Goal: Transaction & Acquisition: Book appointment/travel/reservation

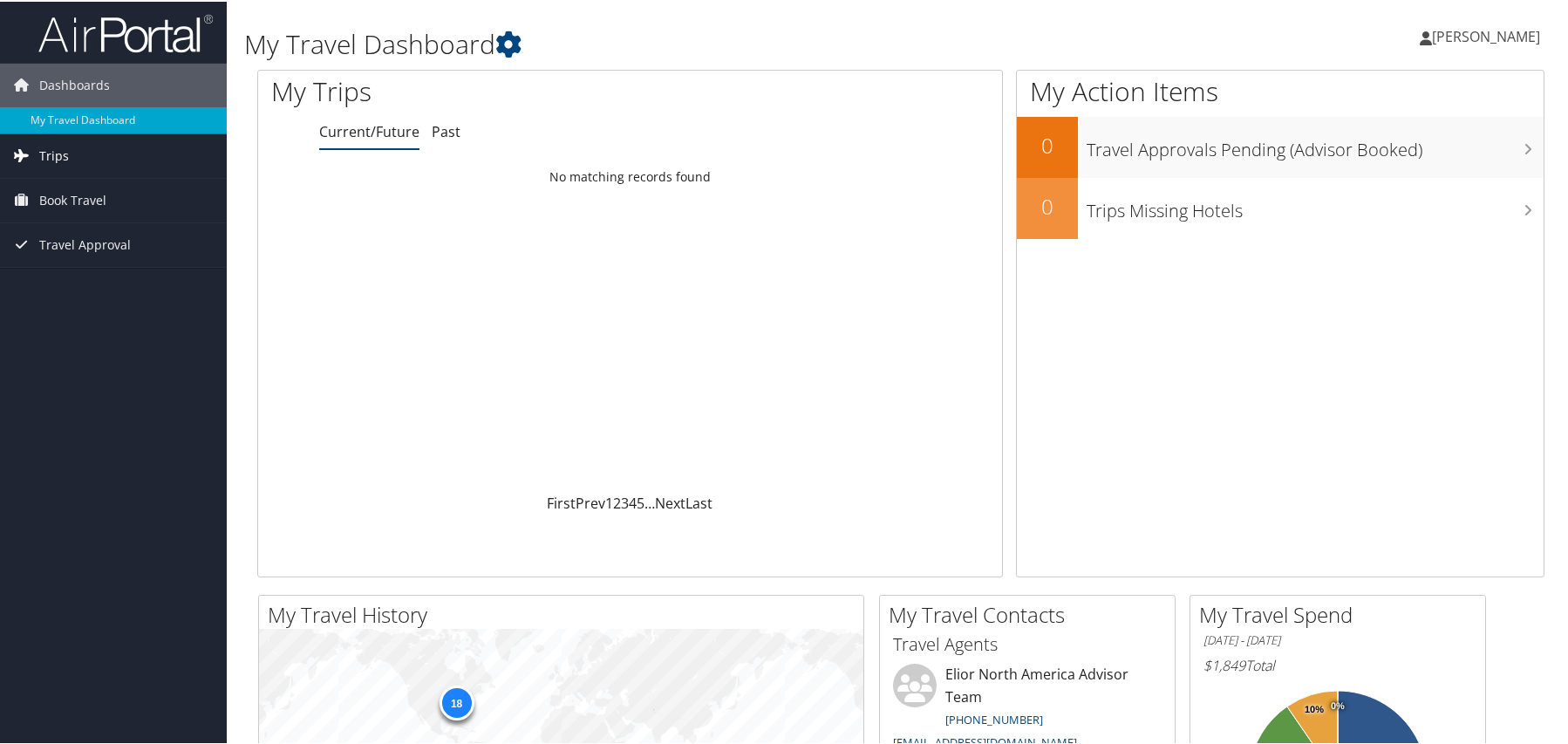
click at [63, 144] on span "Trips" at bounding box center [54, 154] width 29 height 44
click at [68, 271] on span "Book Travel" at bounding box center [72, 277] width 67 height 44
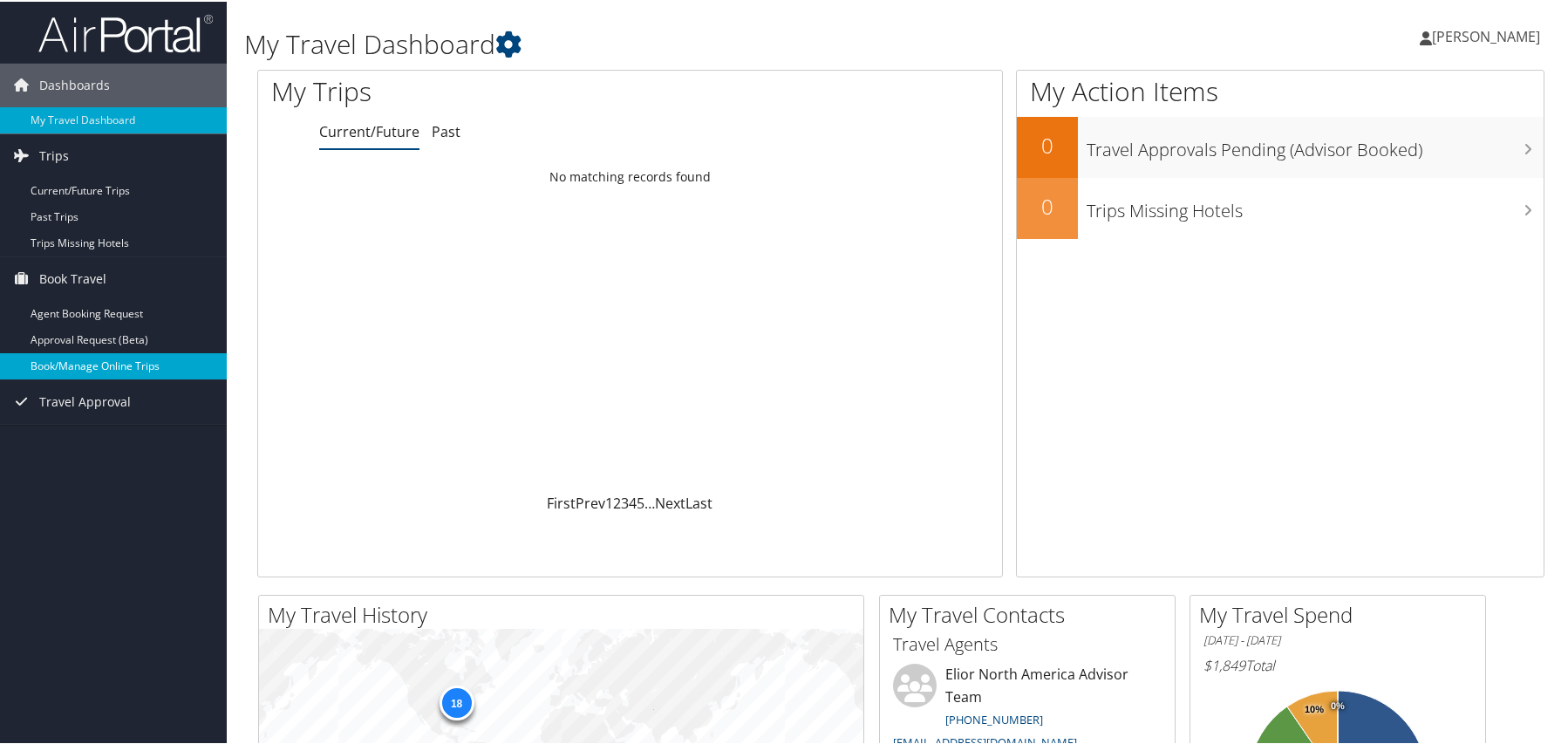
click at [99, 372] on link "Book/Manage Online Trips" at bounding box center [113, 365] width 227 height 26
click at [98, 362] on link "Book/Manage Online Trips" at bounding box center [113, 365] width 227 height 26
